Goal: Information Seeking & Learning: Learn about a topic

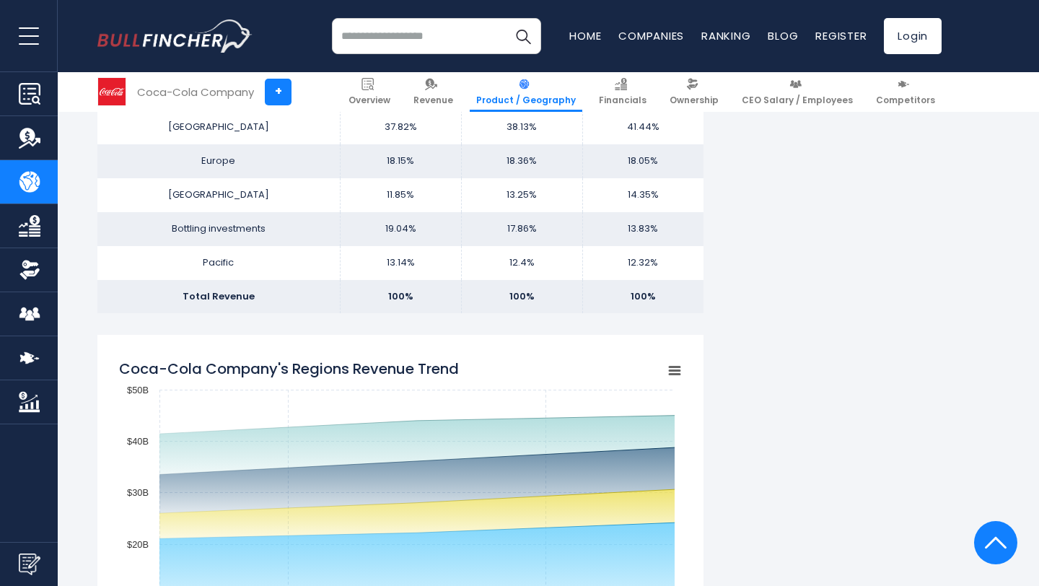
scroll to position [917, 0]
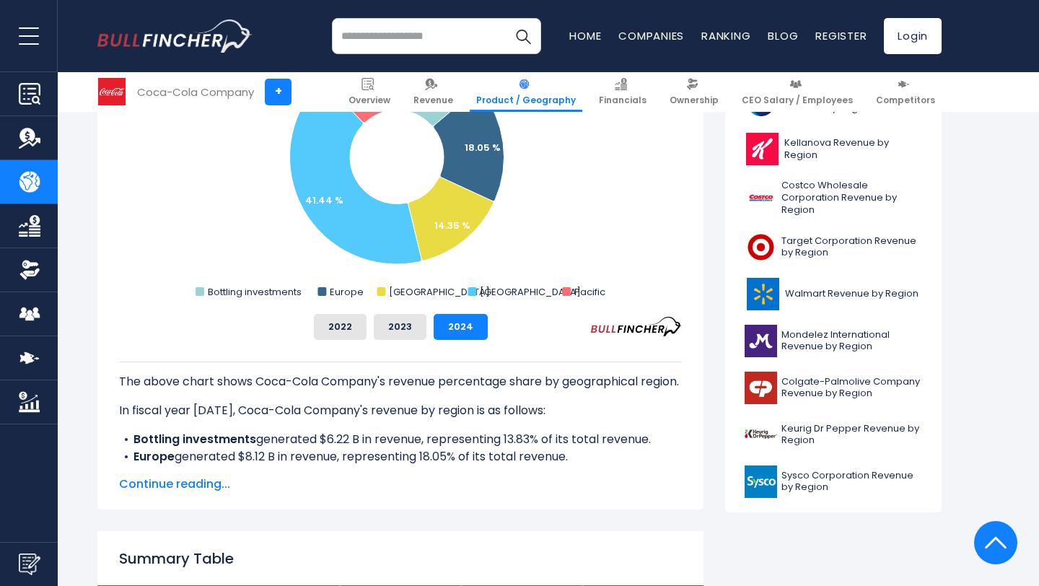
scroll to position [476, 0]
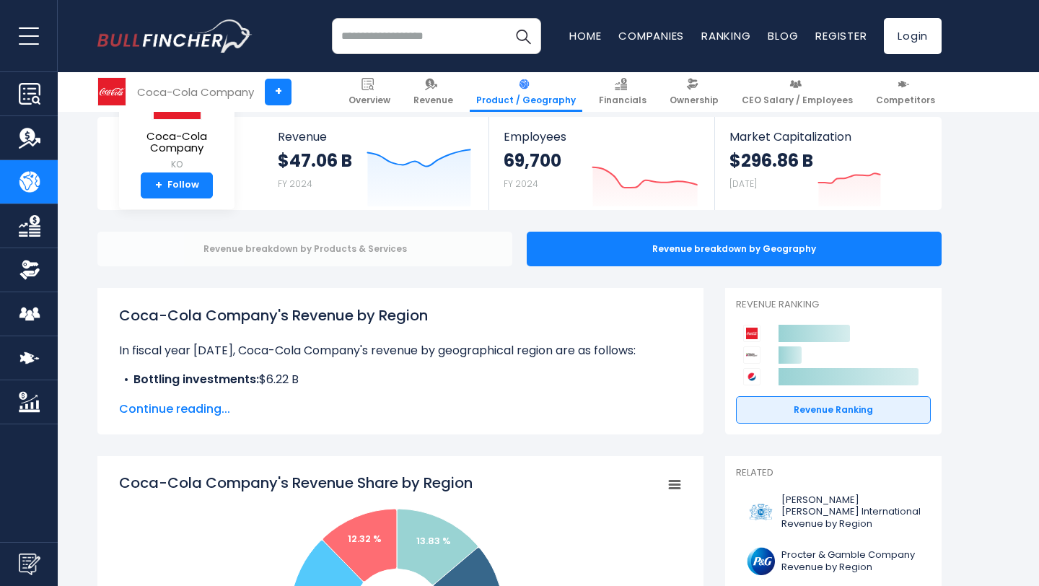
scroll to position [176, 0]
